Goal: Navigation & Orientation: Find specific page/section

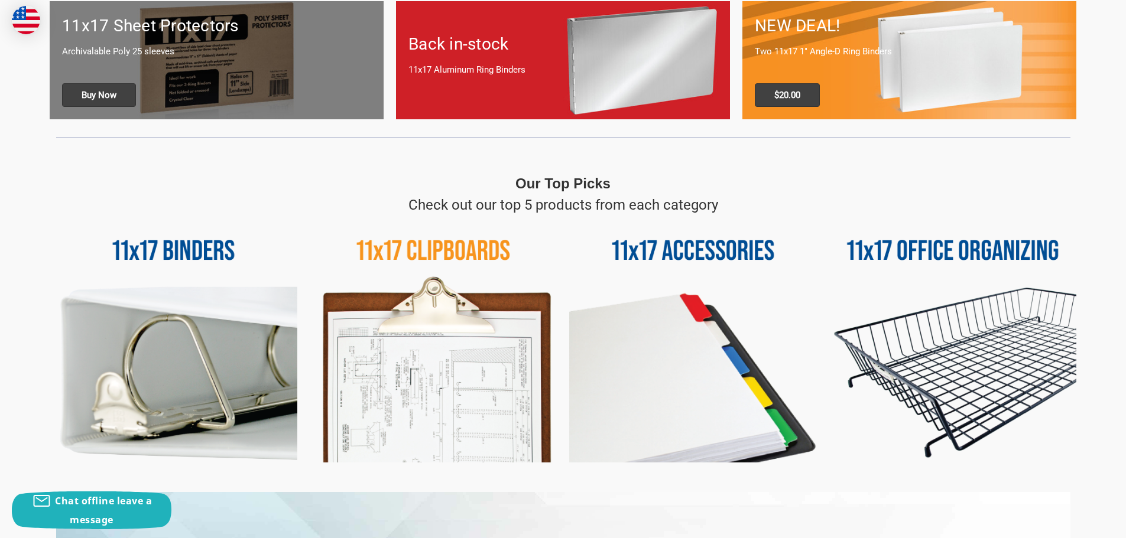
scroll to position [591, 0]
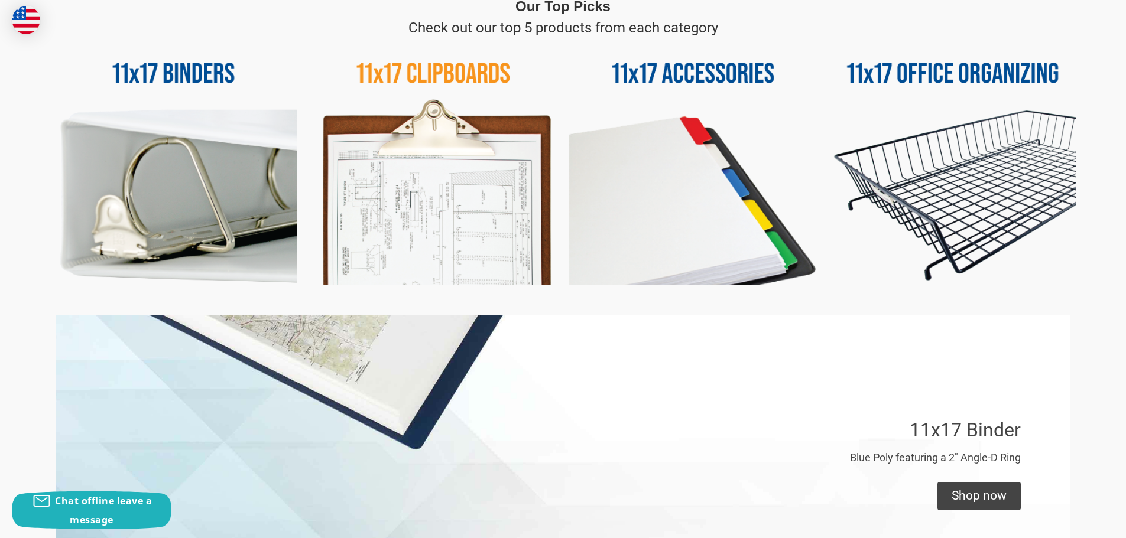
click at [1002, 194] on img at bounding box center [953, 162] width 248 height 248
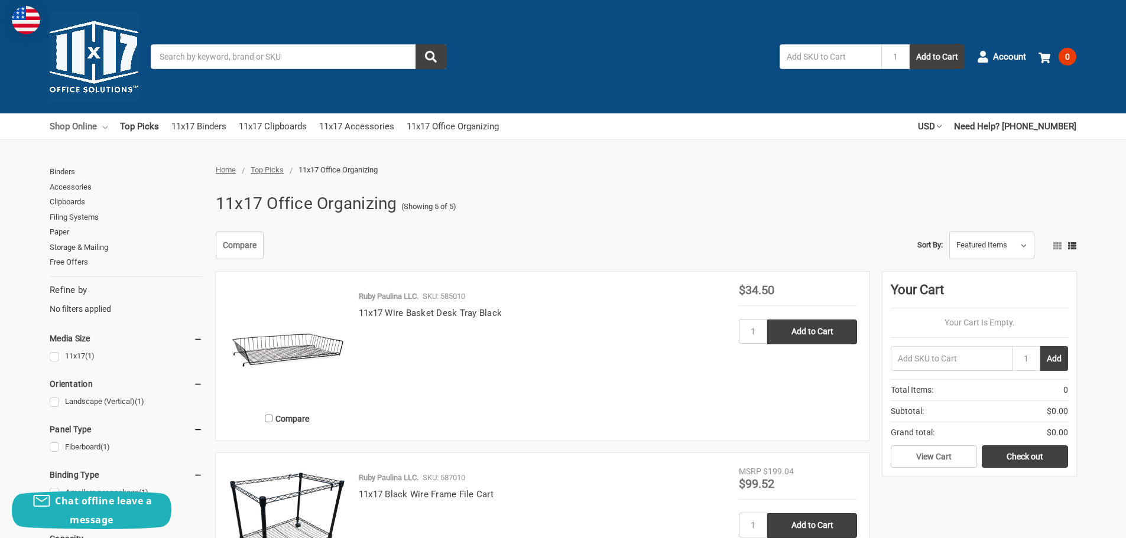
click at [106, 125] on icon at bounding box center [105, 127] width 5 height 5
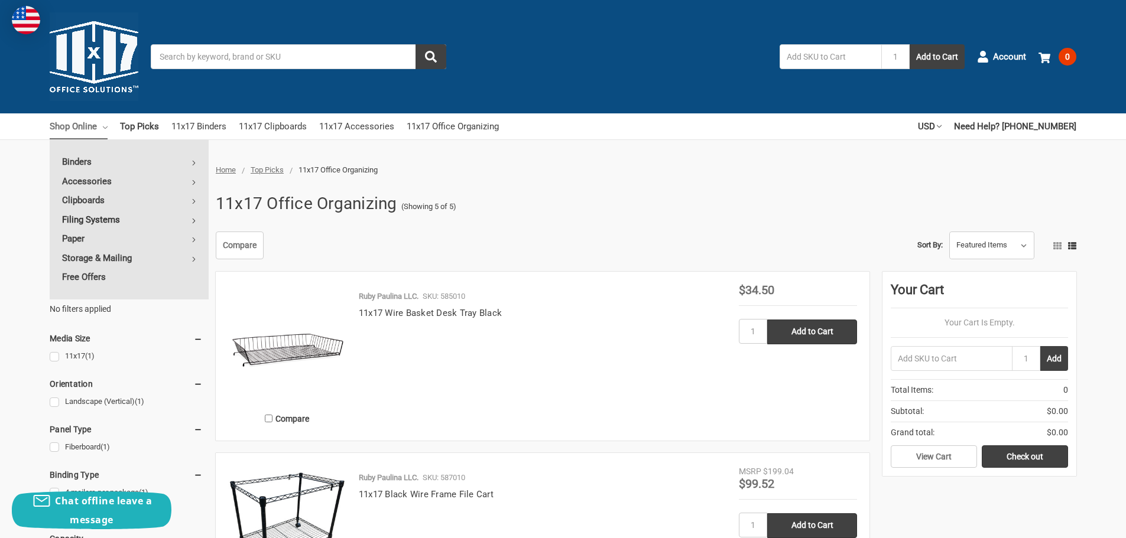
click at [197, 220] on link "Filing Systems" at bounding box center [129, 219] width 159 height 19
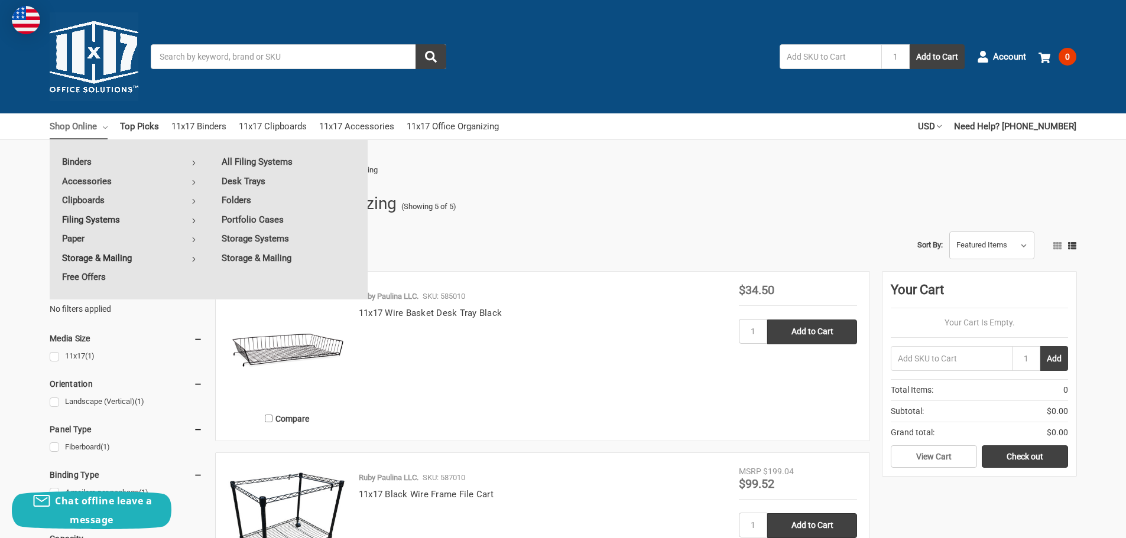
click at [190, 254] on link "Storage & Mailing" at bounding box center [129, 258] width 159 height 19
click at [226, 257] on link "Sheet Holders" at bounding box center [288, 258] width 158 height 19
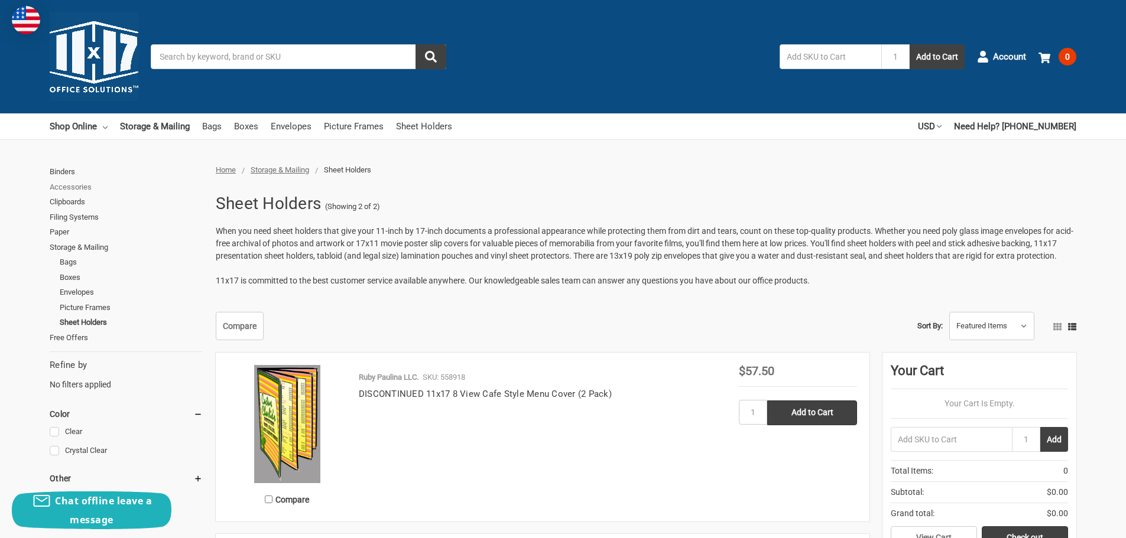
click at [87, 189] on link "Accessories" at bounding box center [126, 187] width 153 height 15
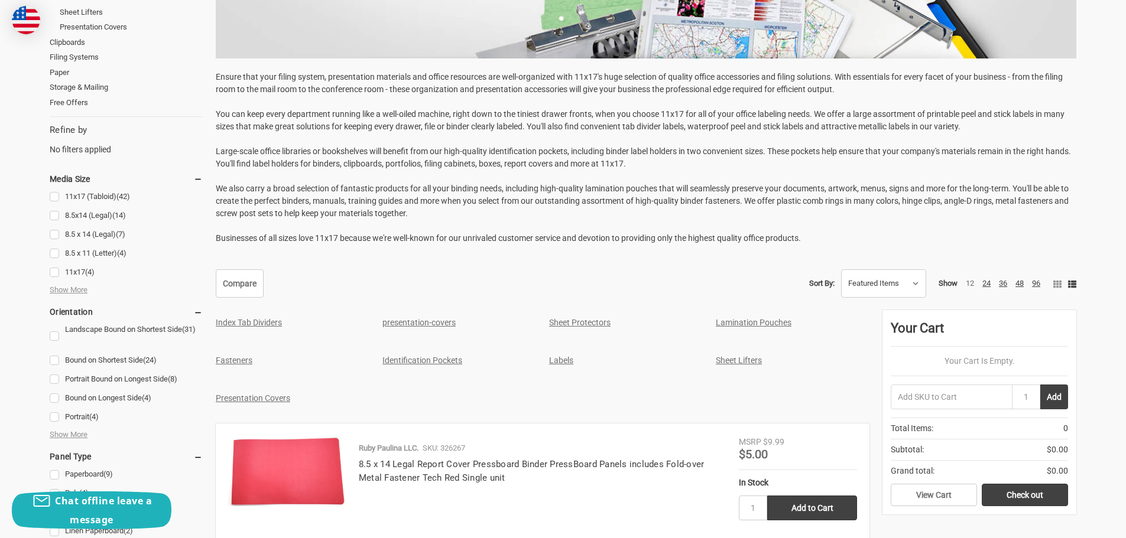
scroll to position [532, 0]
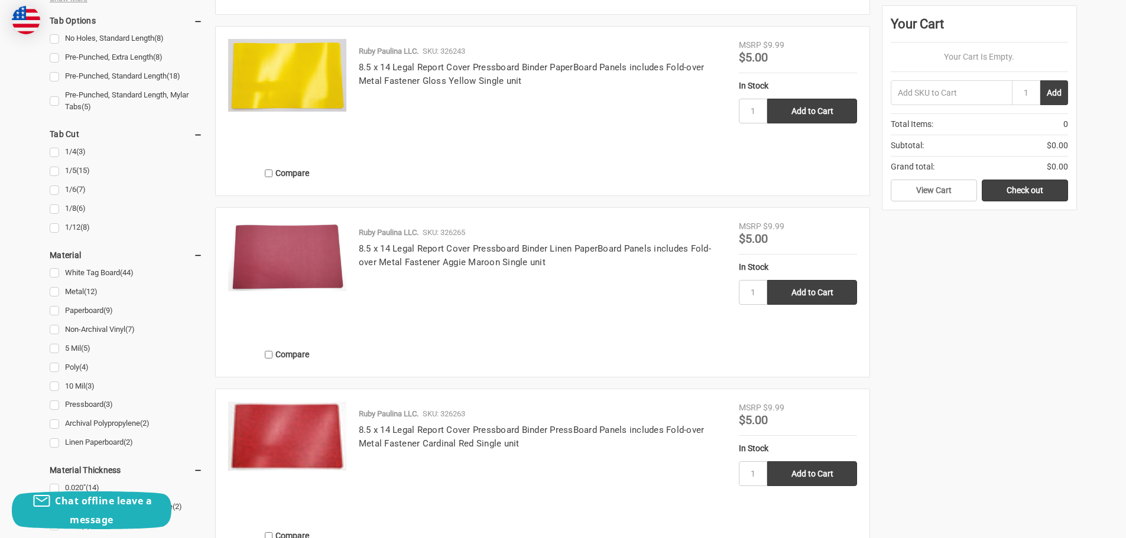
scroll to position [1536, 0]
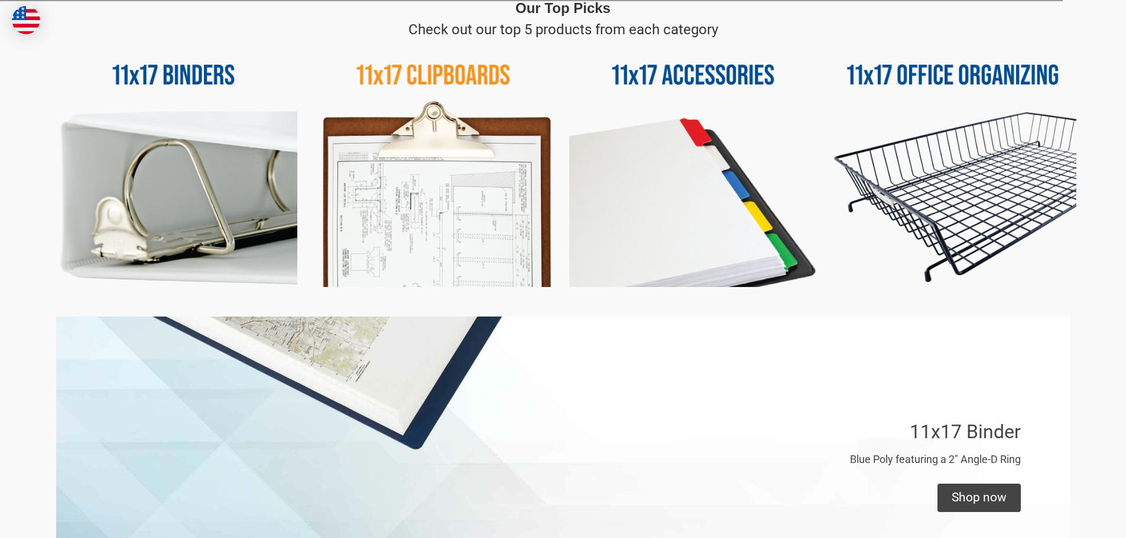
scroll to position [589, 0]
